Goal: Book appointment/travel/reservation

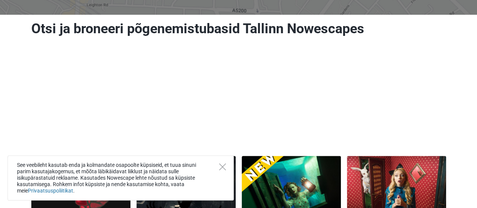
scroll to position [75, 0]
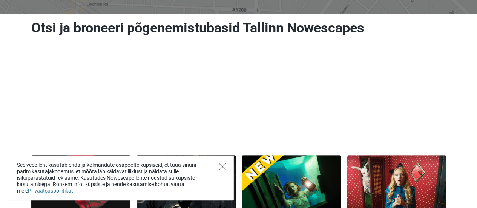
click at [221, 163] on icon "Close" at bounding box center [222, 166] width 7 height 7
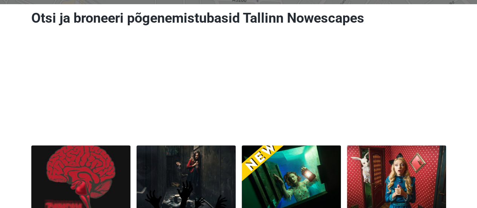
scroll to position [0, 0]
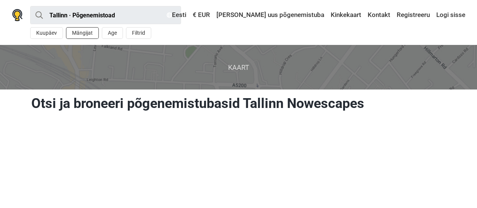
click at [89, 35] on button "Mängijat" at bounding box center [82, 33] width 33 height 12
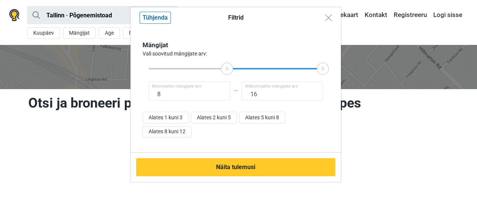
drag, startPoint x: 149, startPoint y: 68, endPoint x: 227, endPoint y: 68, distance: 78.5
click at [227, 68] on icon at bounding box center [226, 69] width 11 height 4
type input "6"
drag, startPoint x: 226, startPoint y: 68, endPoint x: 239, endPoint y: 63, distance: 14.2
click at [207, 68] on icon at bounding box center [204, 69] width 11 height 4
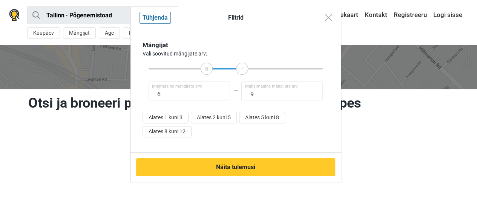
type input "10"
drag, startPoint x: 324, startPoint y: 70, endPoint x: 255, endPoint y: 68, distance: 68.7
click at [255, 68] on icon at bounding box center [254, 69] width 11 height 4
drag, startPoint x: 206, startPoint y: 70, endPoint x: 226, endPoint y: 73, distance: 19.9
click at [226, 73] on div at bounding box center [226, 69] width 12 height 12
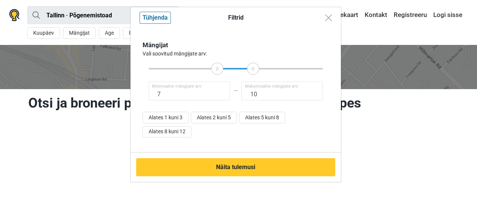
type input "6"
drag, startPoint x: 228, startPoint y: 70, endPoint x: 209, endPoint y: 67, distance: 18.8
click at [209, 67] on icon at bounding box center [208, 69] width 11 height 4
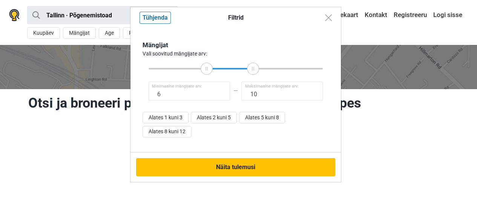
click at [236, 167] on button "Näita tulemusi" at bounding box center [235, 167] width 199 height 18
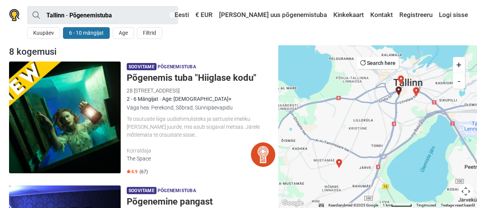
drag, startPoint x: 222, startPoint y: 79, endPoint x: 189, endPoint y: 57, distance: 39.1
click at [189, 57] on div "8 kogemusi" at bounding box center [142, 52] width 272 height 14
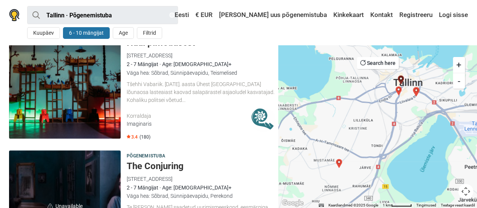
scroll to position [641, 0]
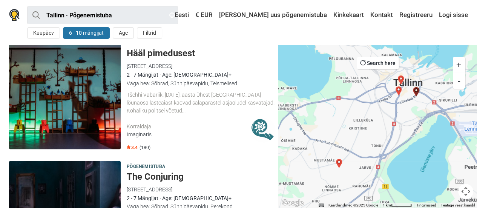
drag, startPoint x: 174, startPoint y: 55, endPoint x: 160, endPoint y: 55, distance: 14.0
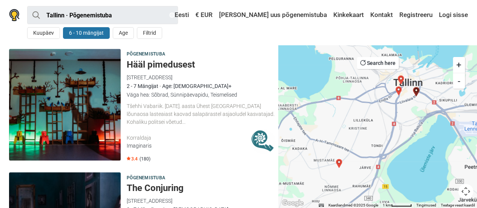
scroll to position [604, 0]
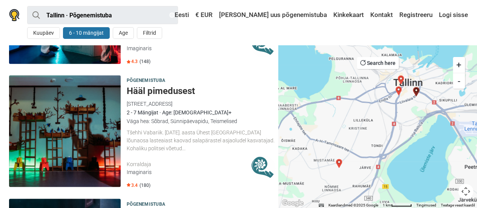
drag, startPoint x: 166, startPoint y: 89, endPoint x: 98, endPoint y: 96, distance: 68.3
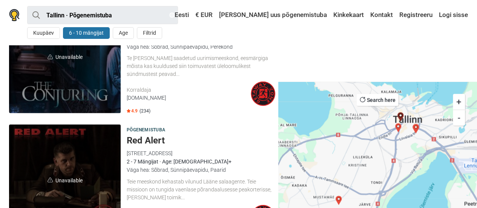
scroll to position [861, 0]
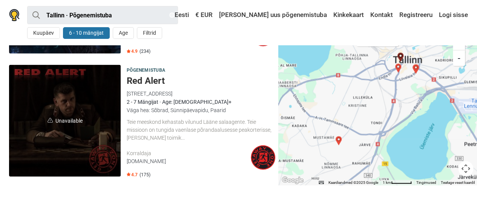
drag, startPoint x: 149, startPoint y: 81, endPoint x: 141, endPoint y: 80, distance: 7.6
click at [141, 80] on h5 "Red Alert" at bounding box center [201, 80] width 149 height 11
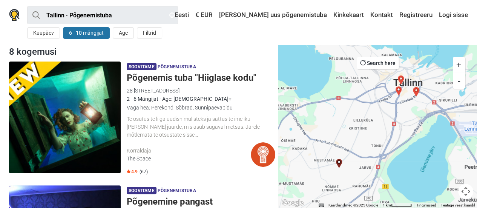
scroll to position [0, 0]
click at [77, 36] on button "6 - 10 mängijat" at bounding box center [86, 33] width 47 height 12
type input "6"
type input "10"
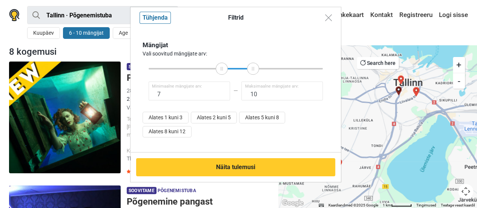
type input "8"
drag, startPoint x: 208, startPoint y: 67, endPoint x: 226, endPoint y: 69, distance: 18.9
click at [226, 69] on icon at bounding box center [226, 69] width 11 height 4
type input "16"
drag, startPoint x: 250, startPoint y: 69, endPoint x: 361, endPoint y: 78, distance: 111.7
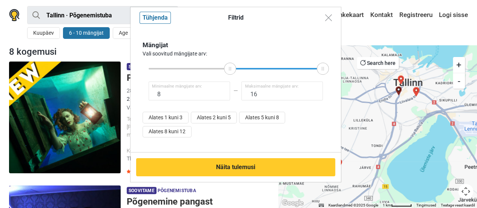
click at [367, 75] on div "Filtrid Tühjenda Mängijat Vali soovitud mängijate arv: 8 Minimaalne mängijate a…" at bounding box center [238, 104] width 477 height 208
type input "7"
drag, startPoint x: 229, startPoint y: 71, endPoint x: 223, endPoint y: 70, distance: 6.2
click at [223, 70] on div at bounding box center [223, 69] width 12 height 12
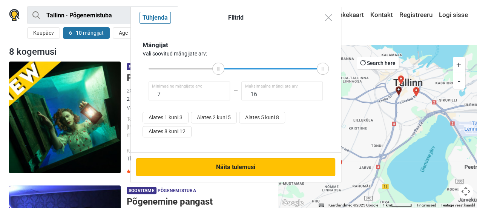
click at [226, 165] on button "Näita tulemusi" at bounding box center [235, 167] width 199 height 18
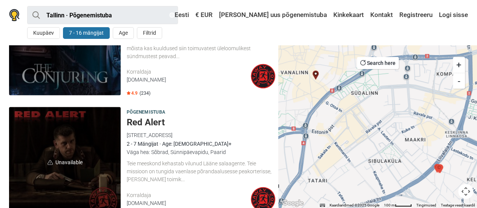
scroll to position [489, 0]
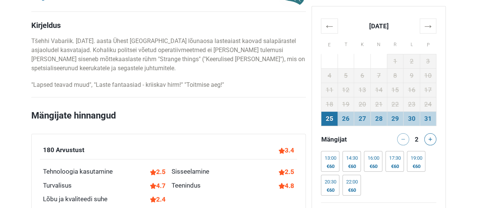
scroll to position [453, 0]
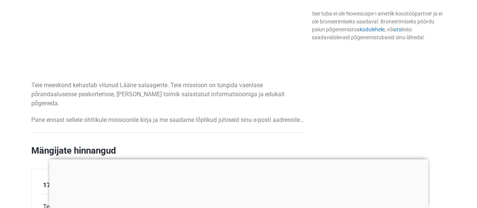
scroll to position [491, 0]
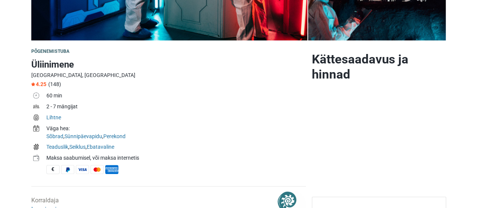
scroll to position [113, 0]
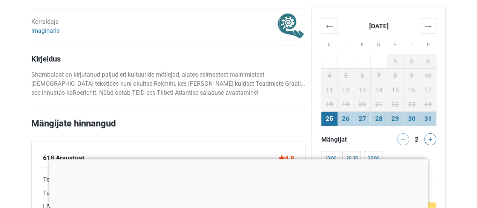
scroll to position [415, 0]
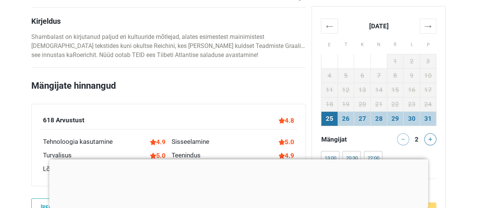
drag, startPoint x: 281, startPoint y: 114, endPoint x: 223, endPoint y: 82, distance: 66.6
click at [223, 82] on h2 "Mängijate hinnangud" at bounding box center [168, 91] width 275 height 25
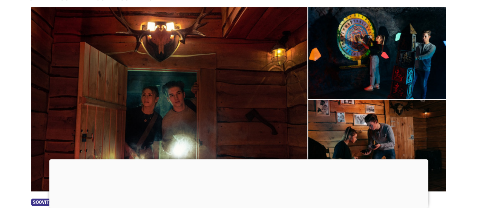
scroll to position [0, 0]
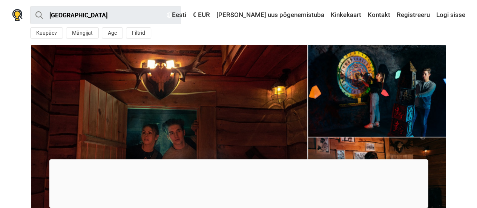
click at [239, 159] on div at bounding box center [238, 159] width 379 height 0
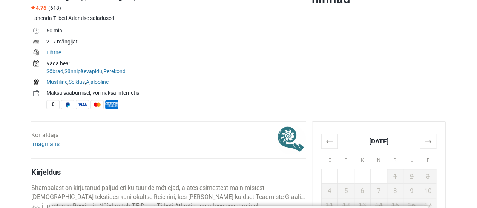
scroll to position [75, 0]
